Goal: Check status

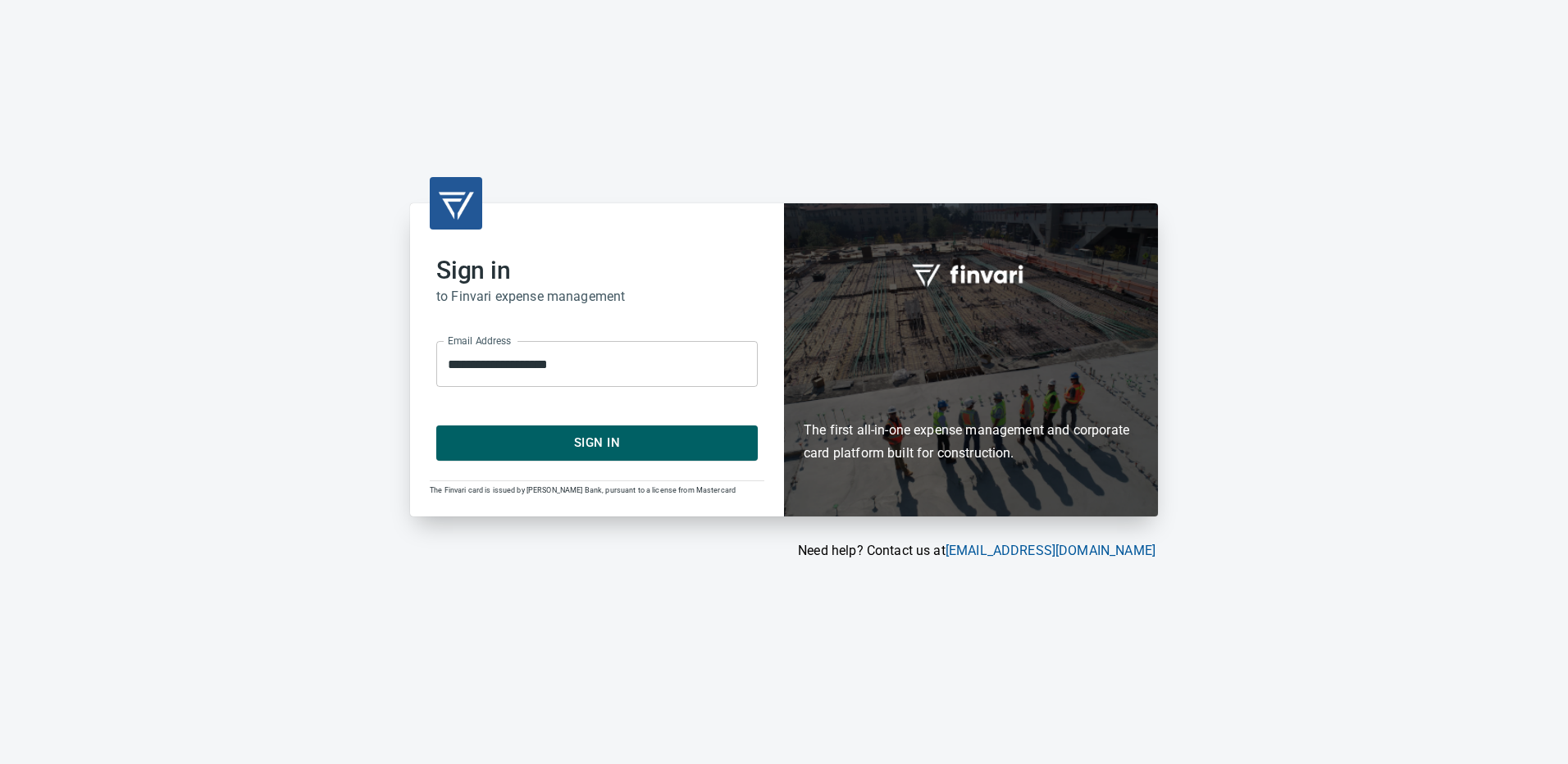
click at [540, 438] on span "Sign In" at bounding box center [597, 442] width 285 height 22
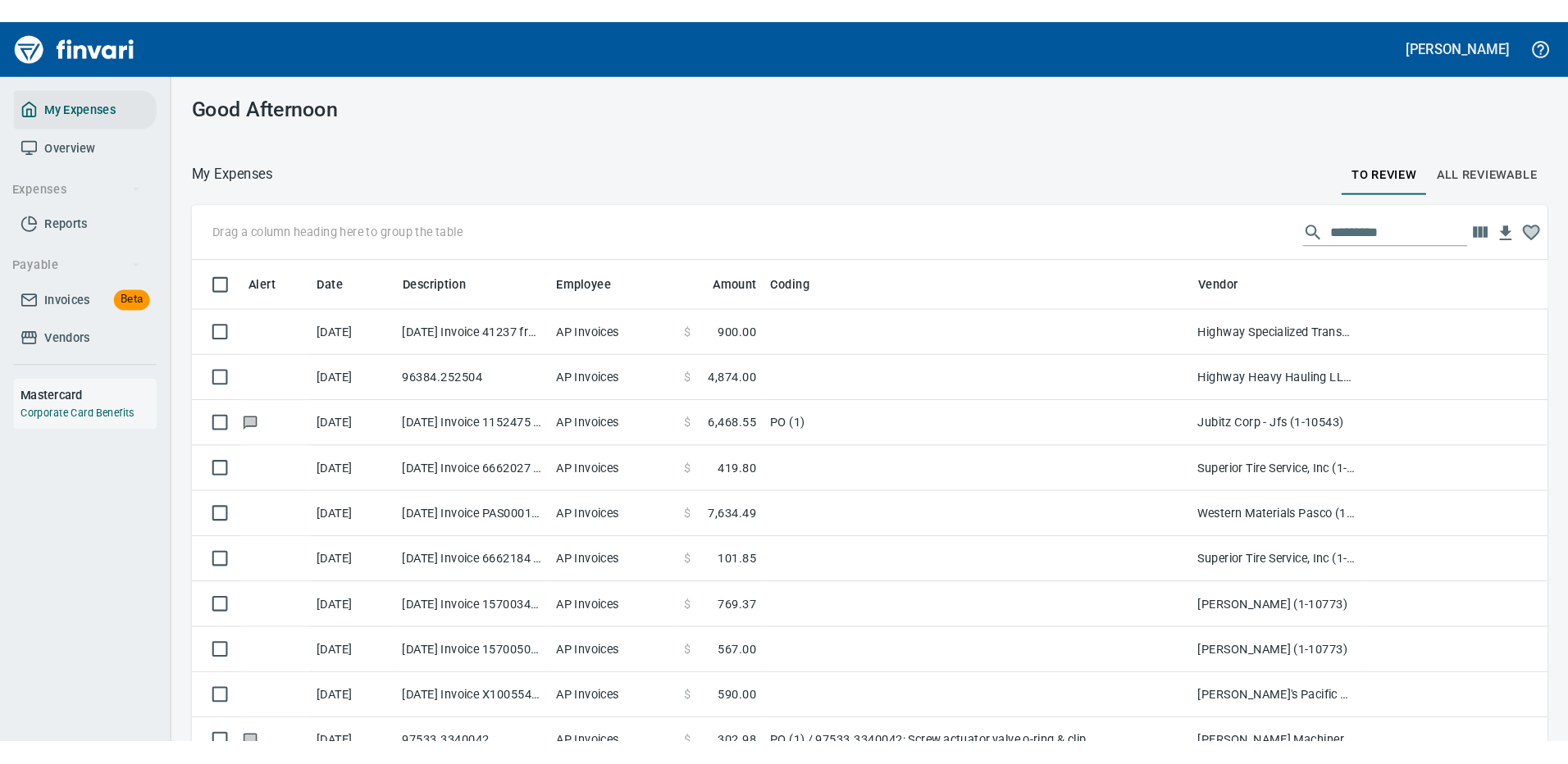
scroll to position [571, 1327]
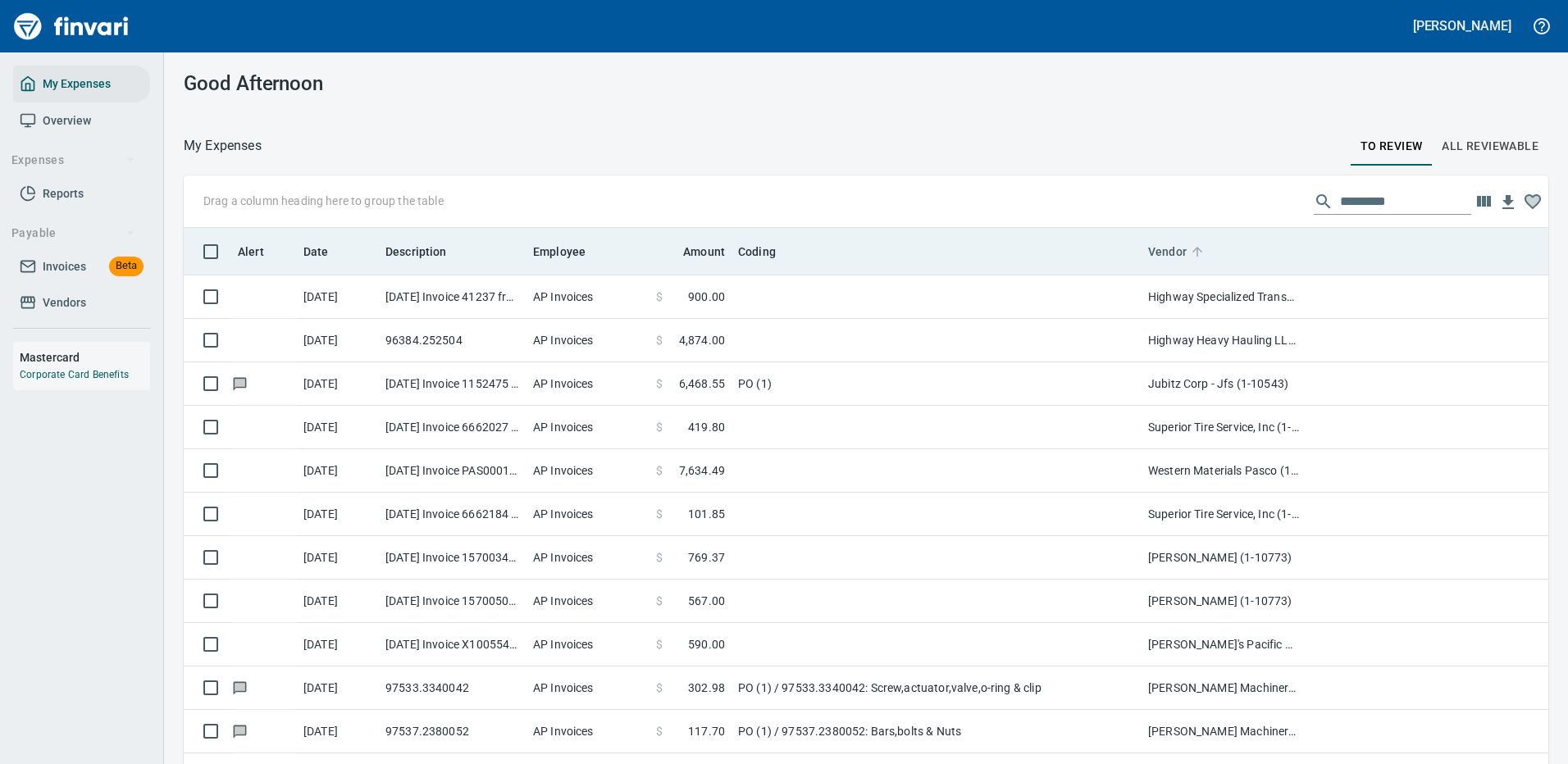
click at [1198, 247] on icon at bounding box center [1197, 252] width 15 height 15
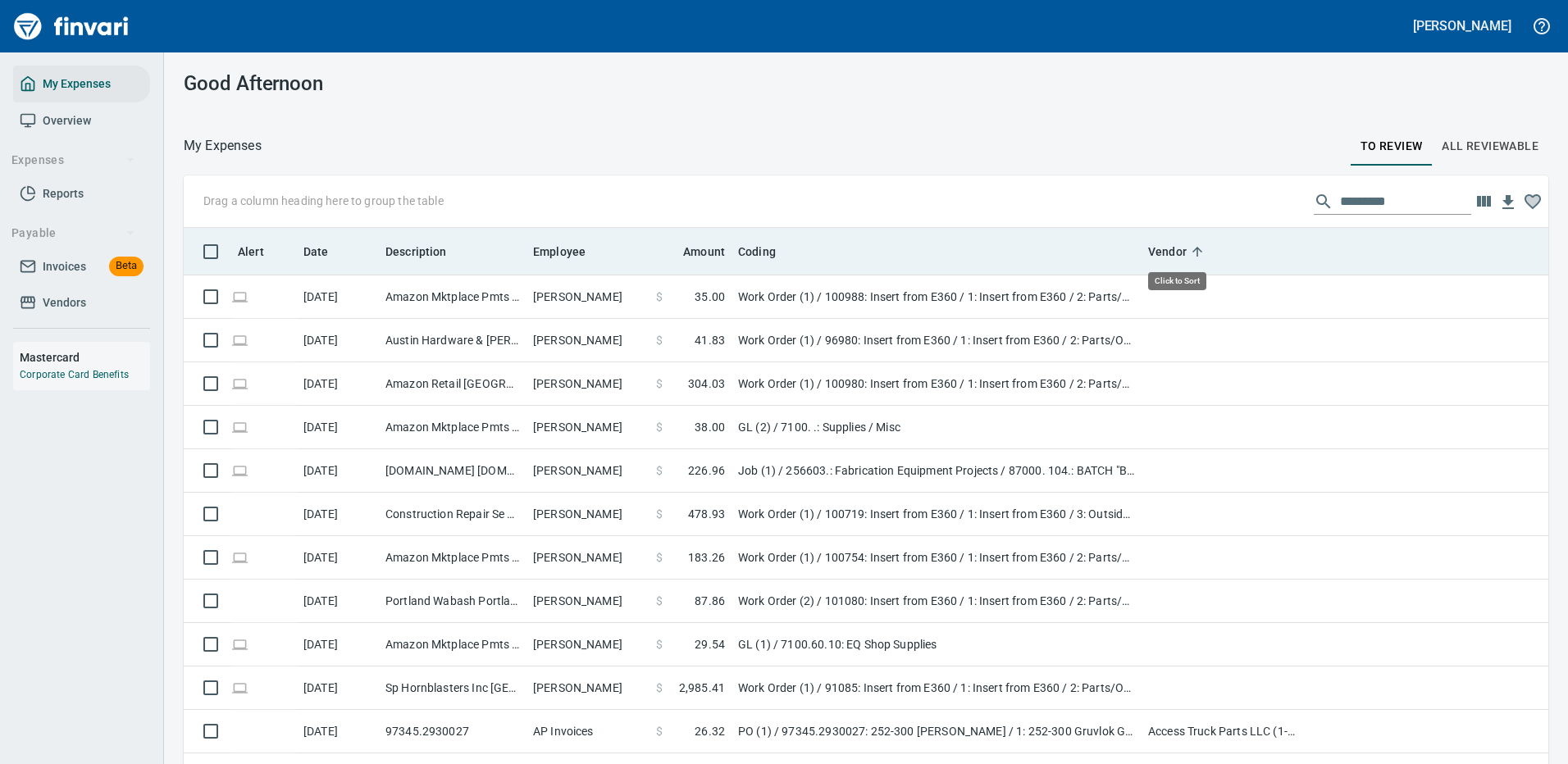
click at [1198, 247] on icon at bounding box center [1197, 252] width 15 height 15
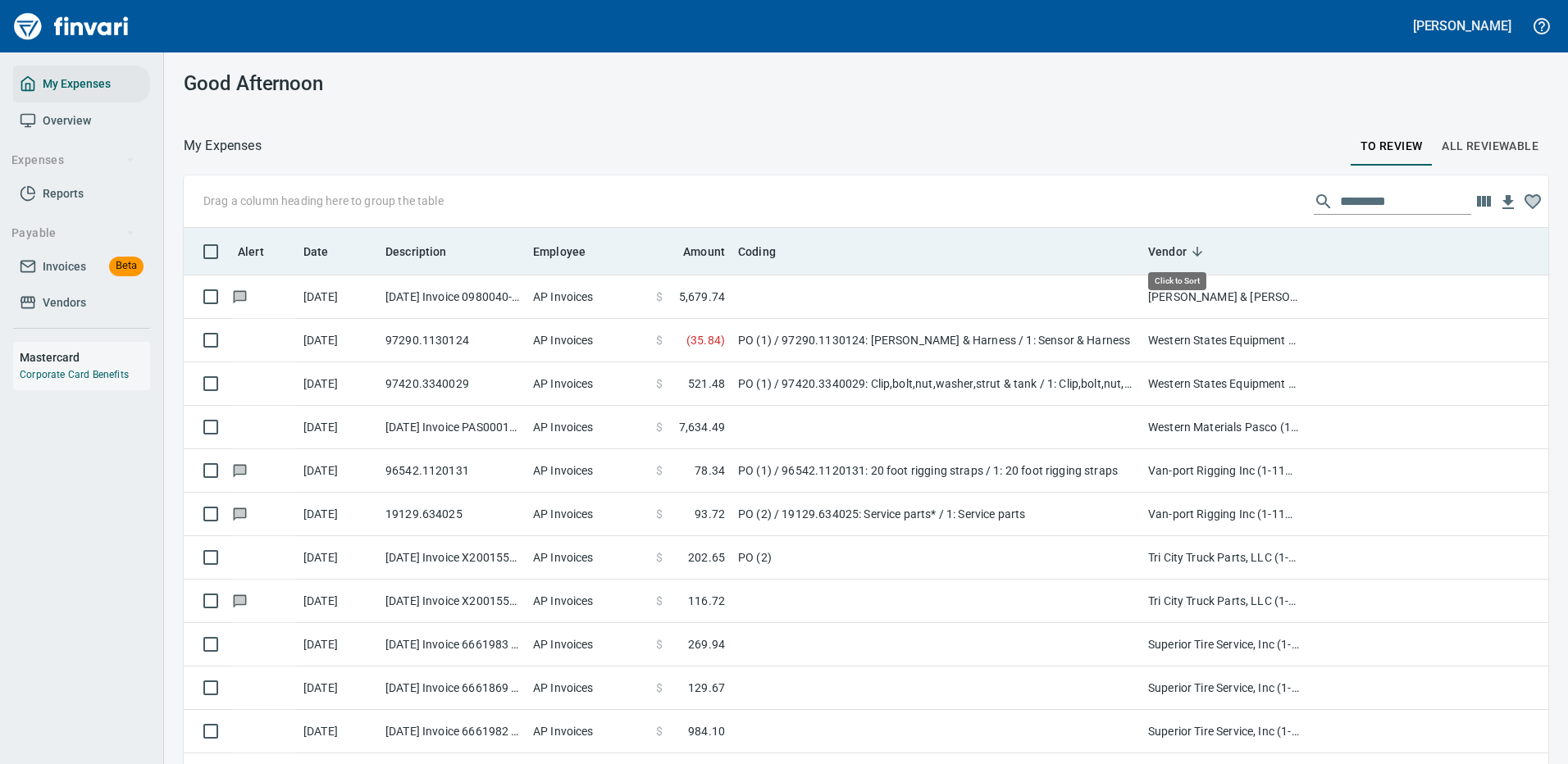
click at [1197, 256] on icon at bounding box center [1197, 252] width 15 height 15
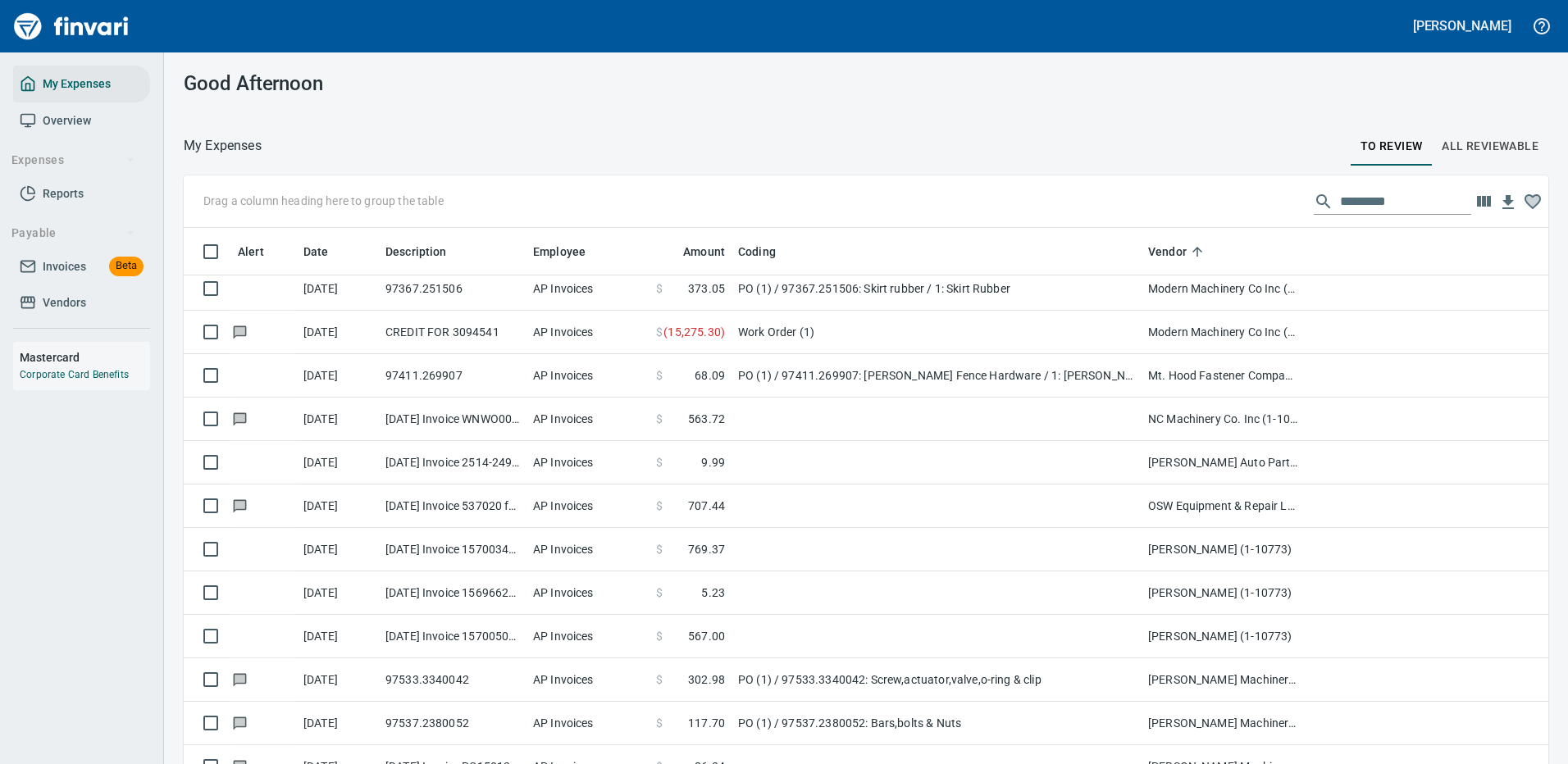
scroll to position [2568, 0]
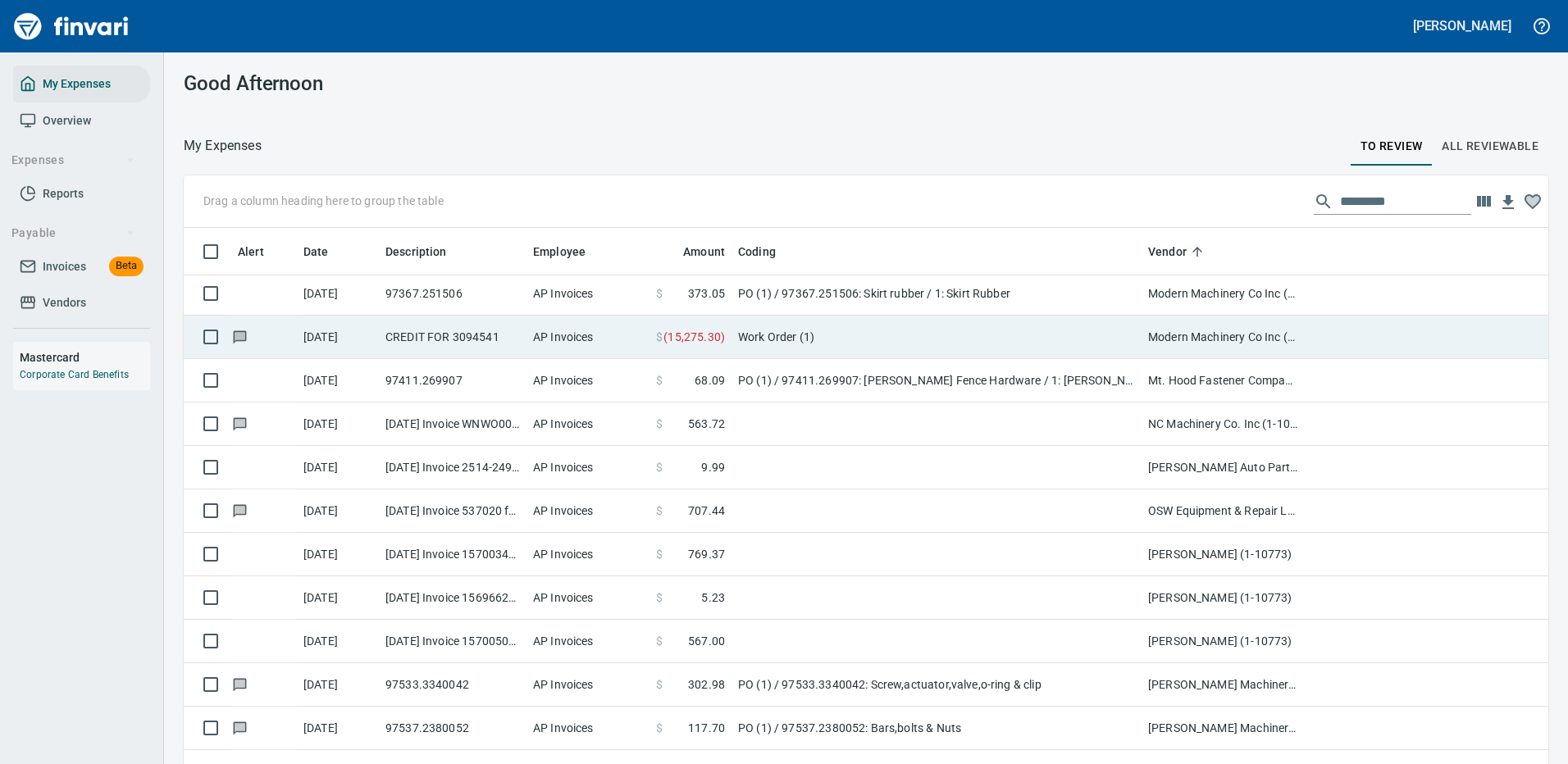
click at [238, 346] on td at bounding box center [264, 337] width 66 height 43
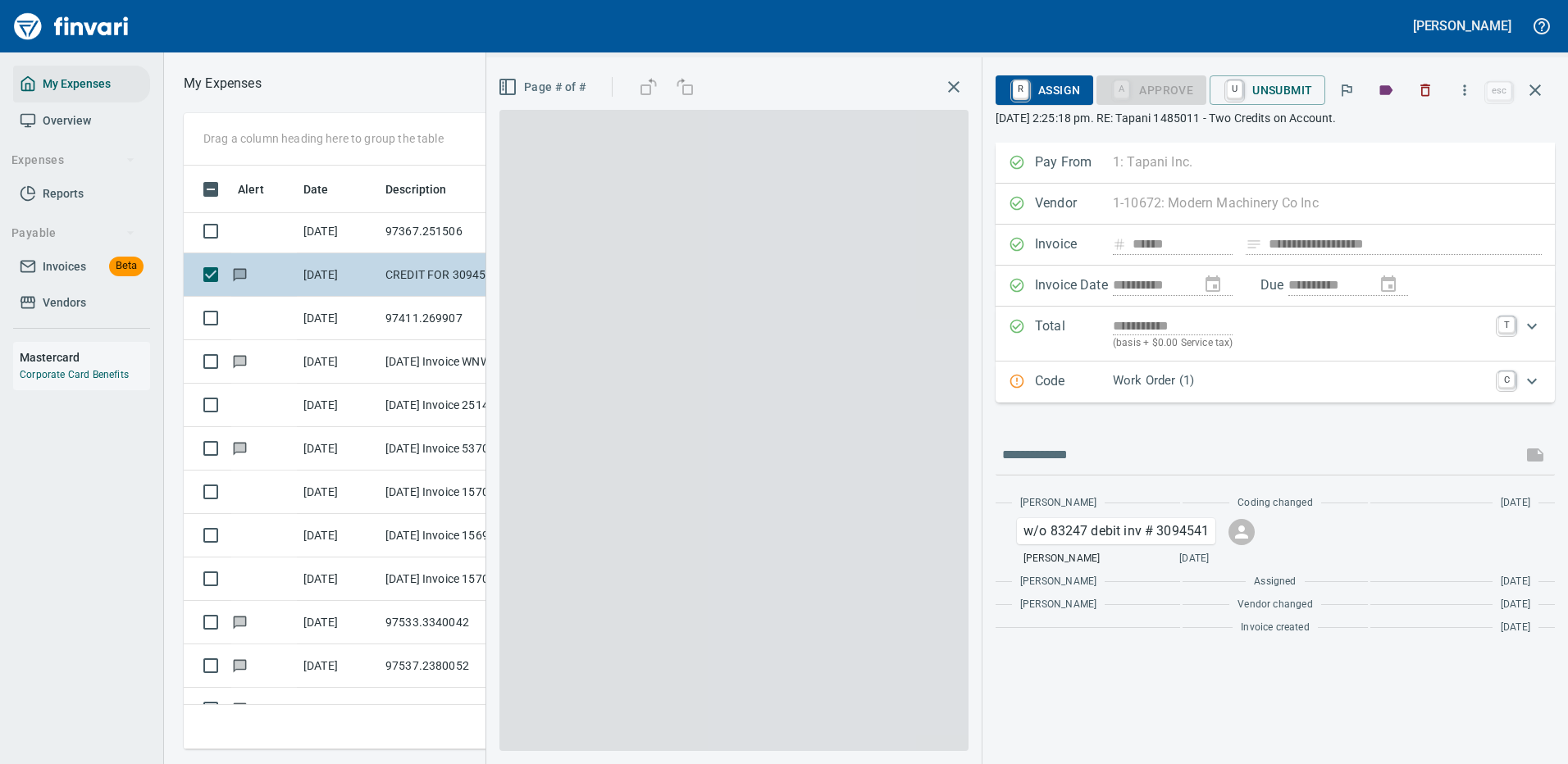
scroll to position [559, 930]
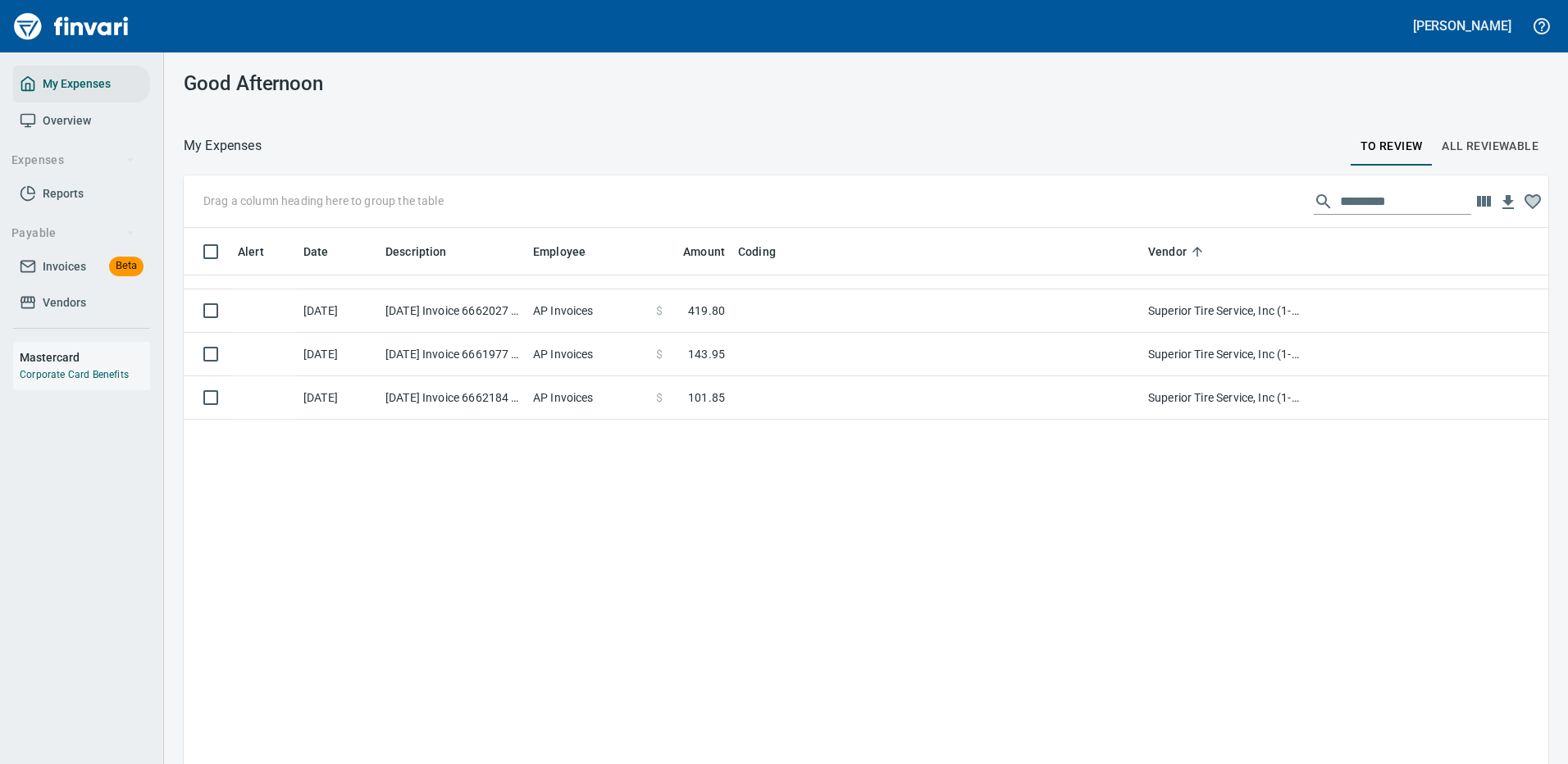
scroll to position [3927, 0]
